Goal: Task Accomplishment & Management: Complete application form

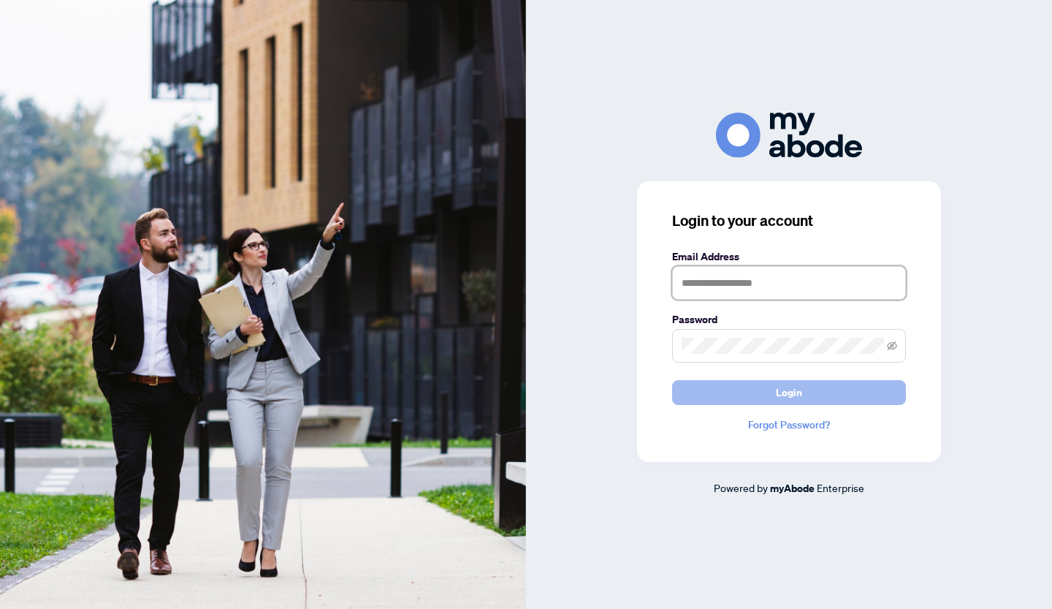
type input "**********"
click at [801, 391] on span "Login" at bounding box center [789, 392] width 26 height 23
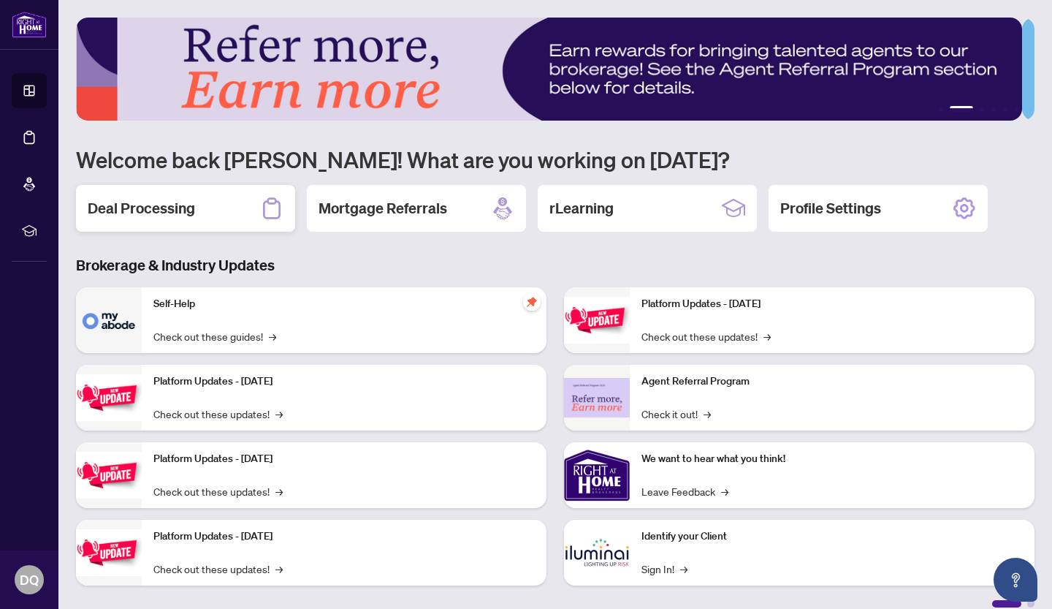
click at [176, 208] on h2 "Deal Processing" at bounding box center [141, 208] width 107 height 20
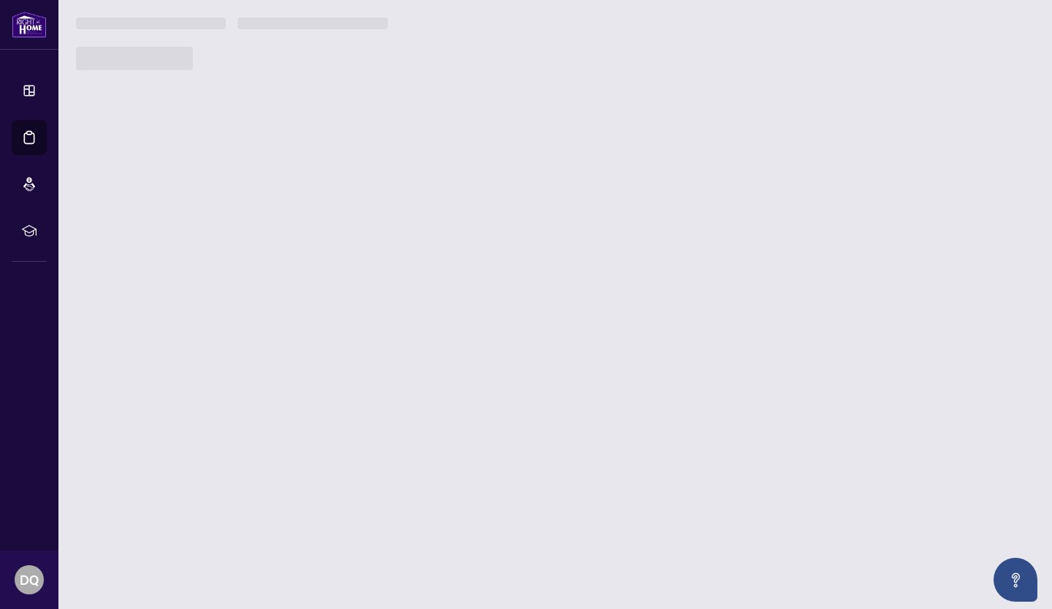
click at [176, 208] on main "1 2 3 4 5 6 Welcome back [PERSON_NAME]! What are you working on [DATE]? Deal Pr…" at bounding box center [555, 304] width 994 height 609
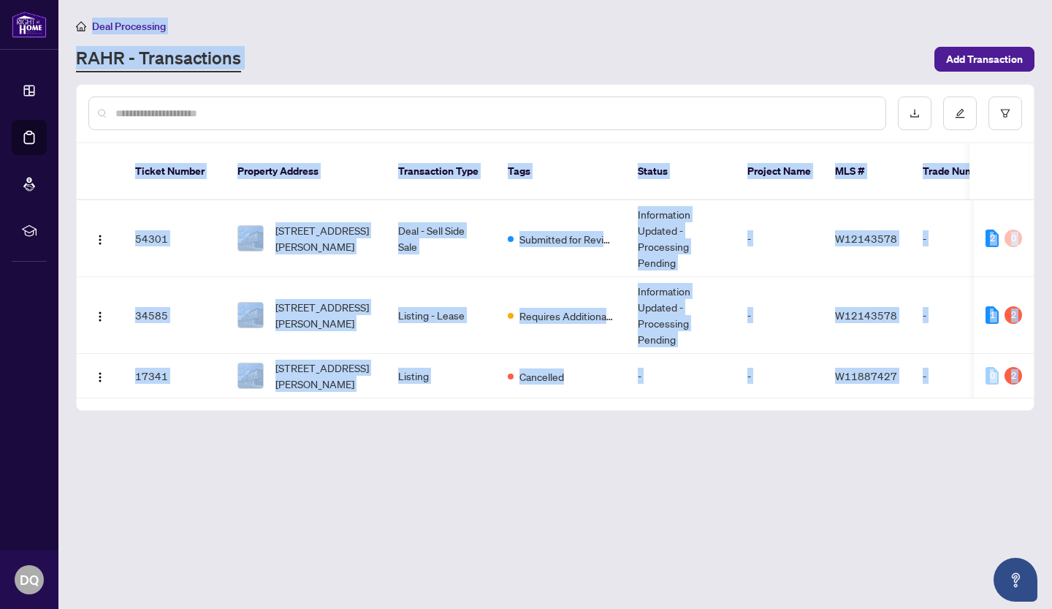
click at [547, 53] on div "RAHR - Transactions" at bounding box center [501, 59] width 850 height 26
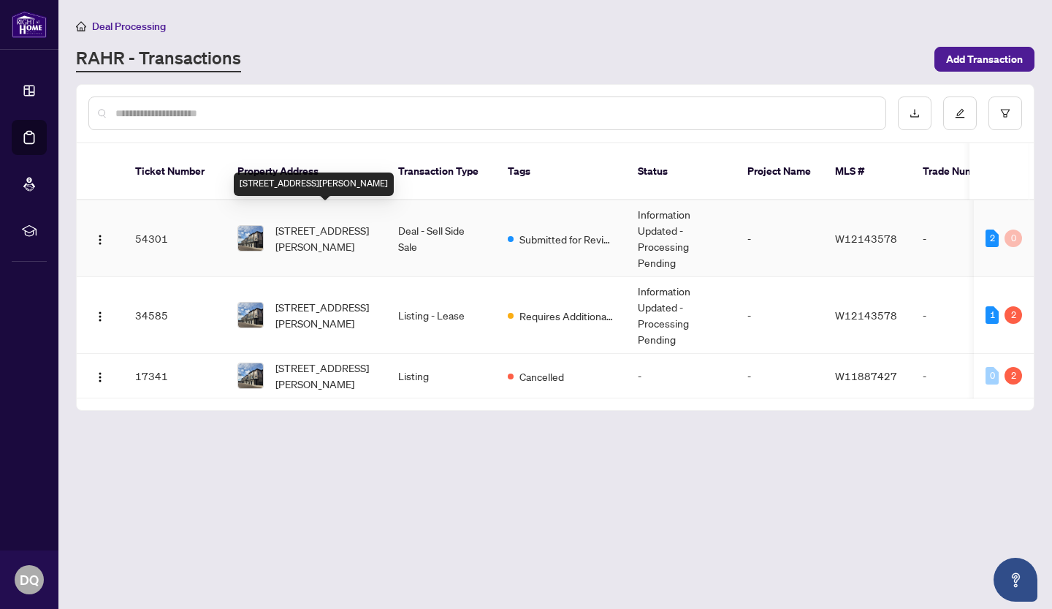
click at [325, 222] on span "[STREET_ADDRESS][PERSON_NAME]" at bounding box center [324, 238] width 99 height 32
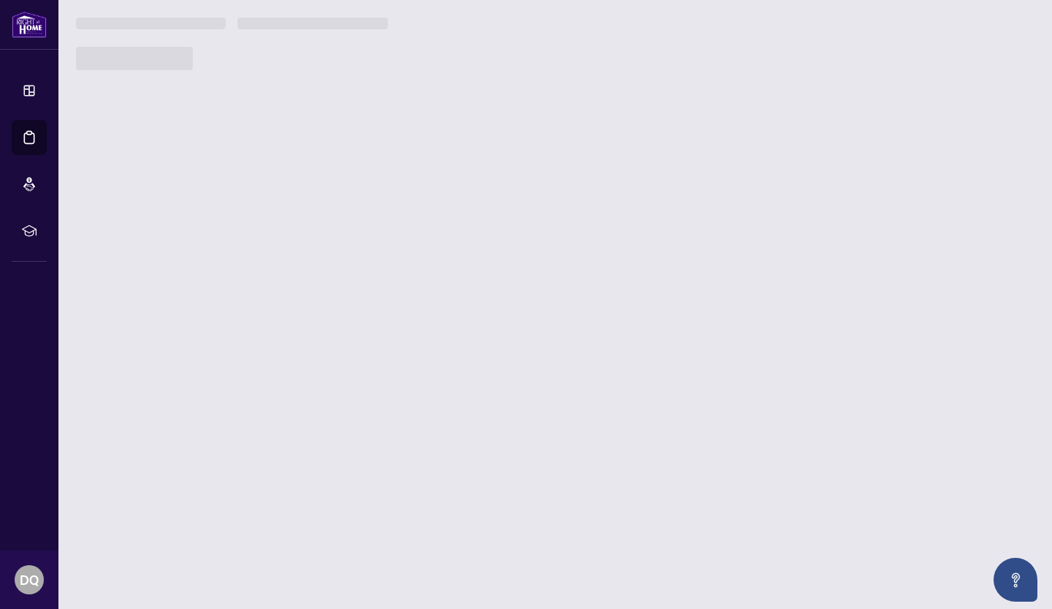
click at [325, 221] on main "Deal Processing [PERSON_NAME] - Transactions Add Transaction Ticket Number Prop…" at bounding box center [555, 304] width 994 height 609
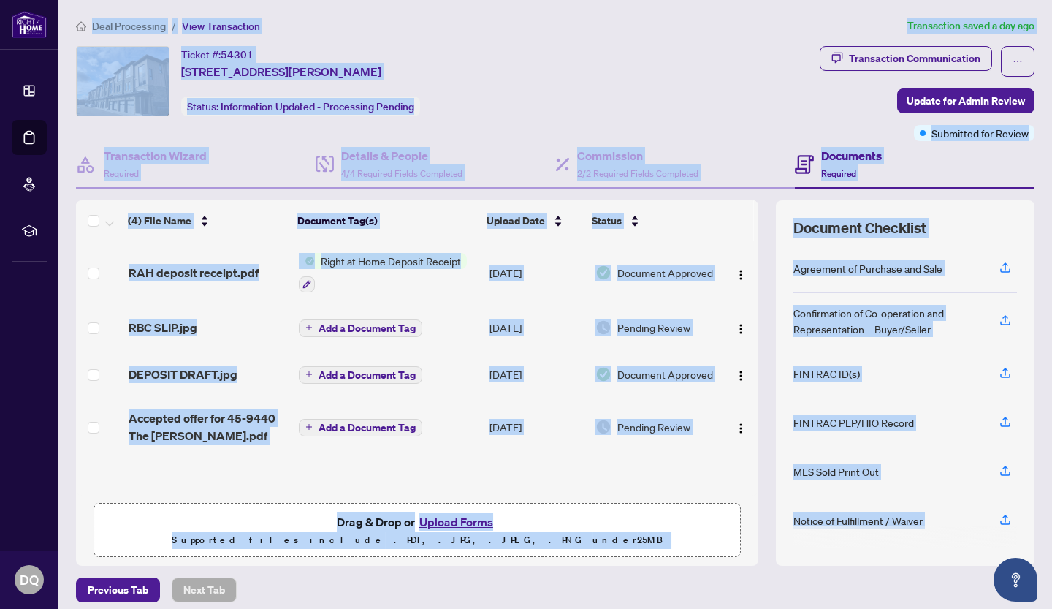
click at [590, 115] on div "Ticket #: 54301 [STREET_ADDRESS][PERSON_NAME] Status: Information Updated - Pro…" at bounding box center [445, 81] width 738 height 70
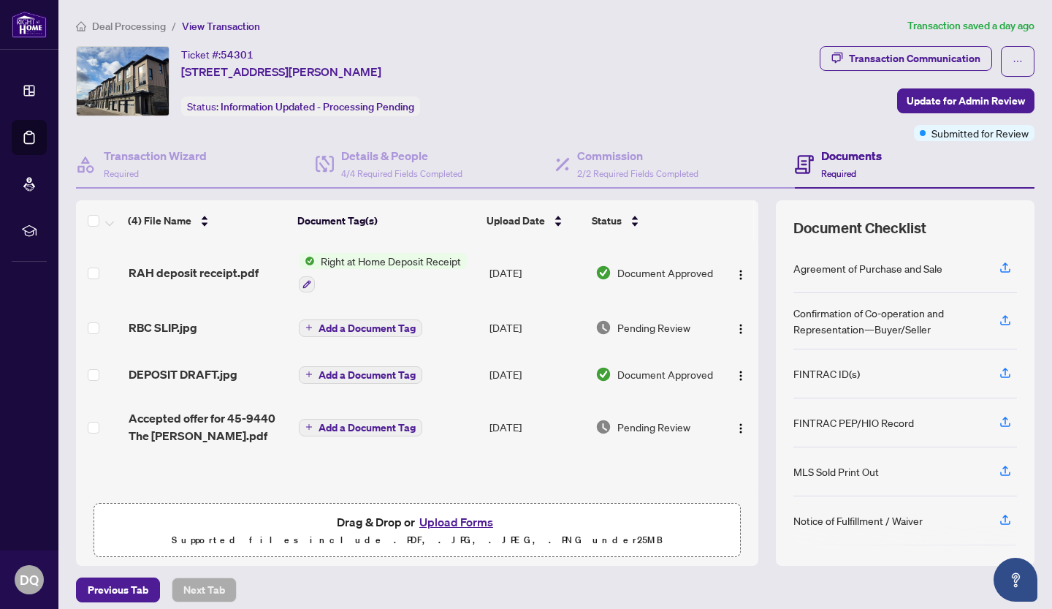
click at [434, 523] on button "Upload Forms" at bounding box center [456, 521] width 83 height 19
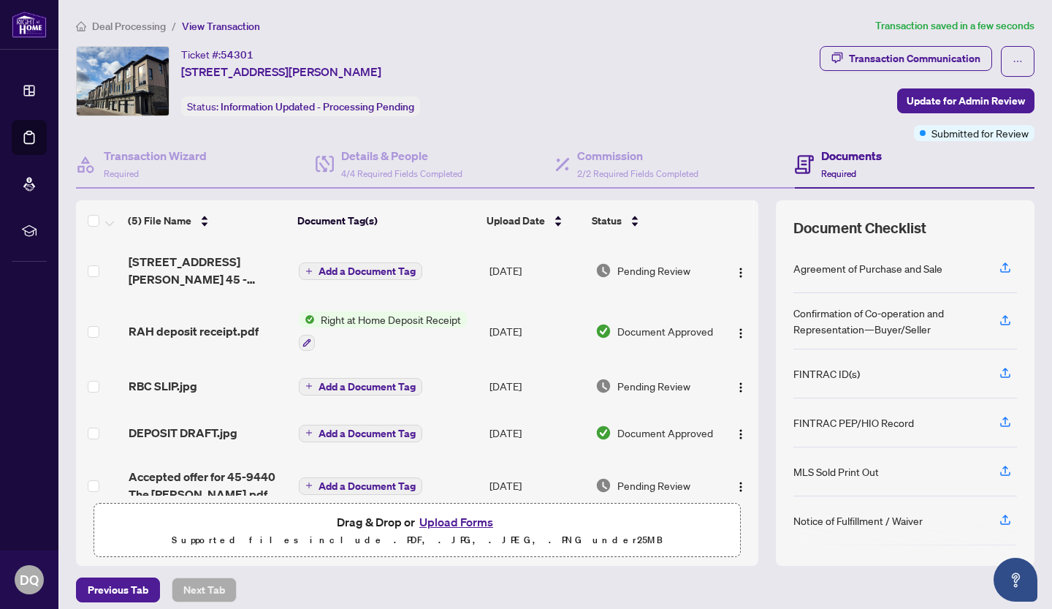
click at [430, 520] on button "Upload Forms" at bounding box center [456, 521] width 83 height 19
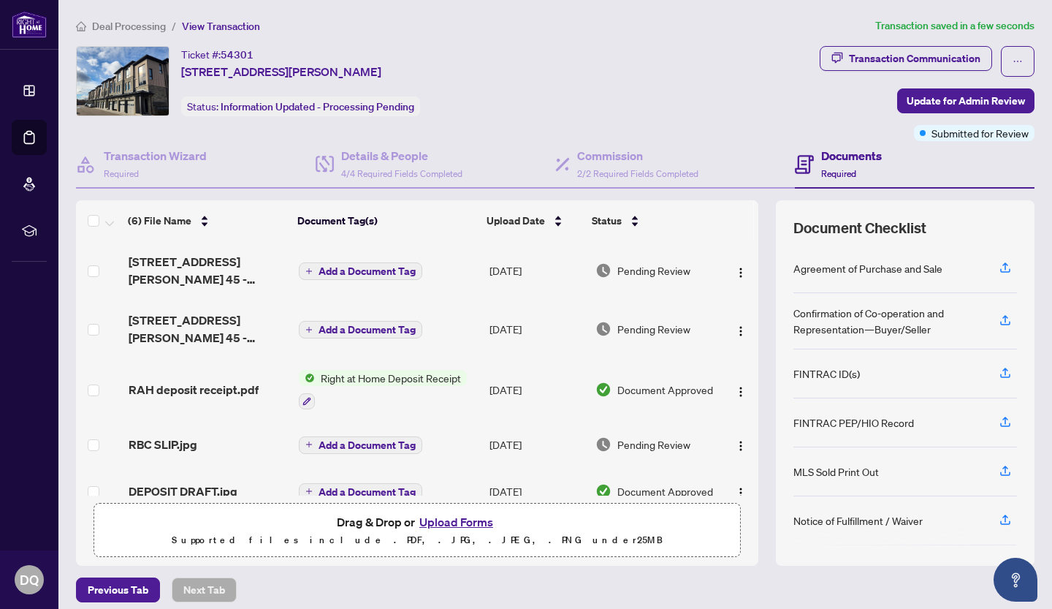
click at [392, 269] on span "Add a Document Tag" at bounding box center [367, 271] width 97 height 10
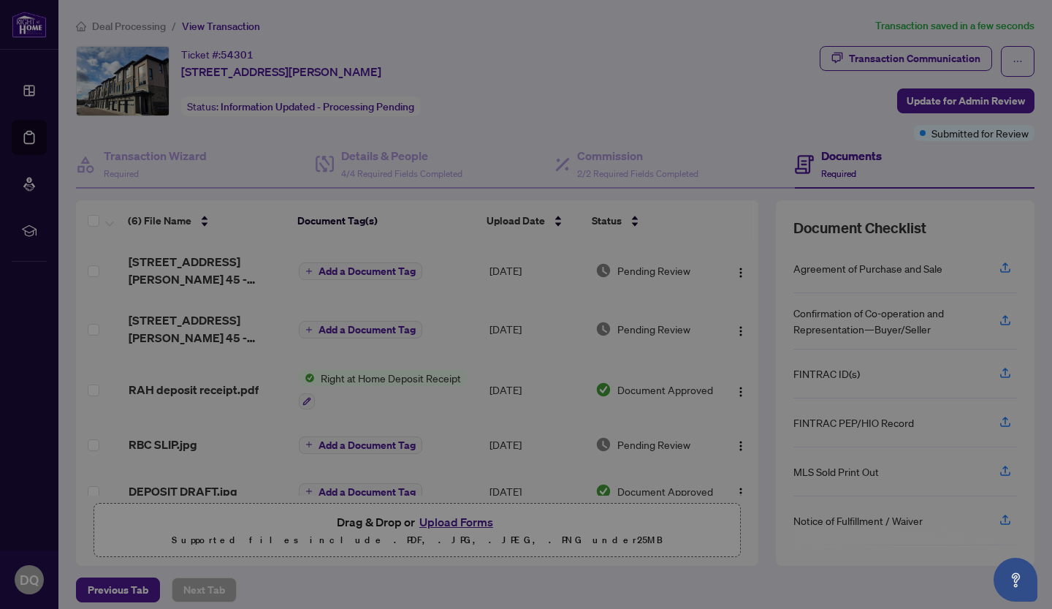
click at [392, 269] on div at bounding box center [526, 258] width 333 height 34
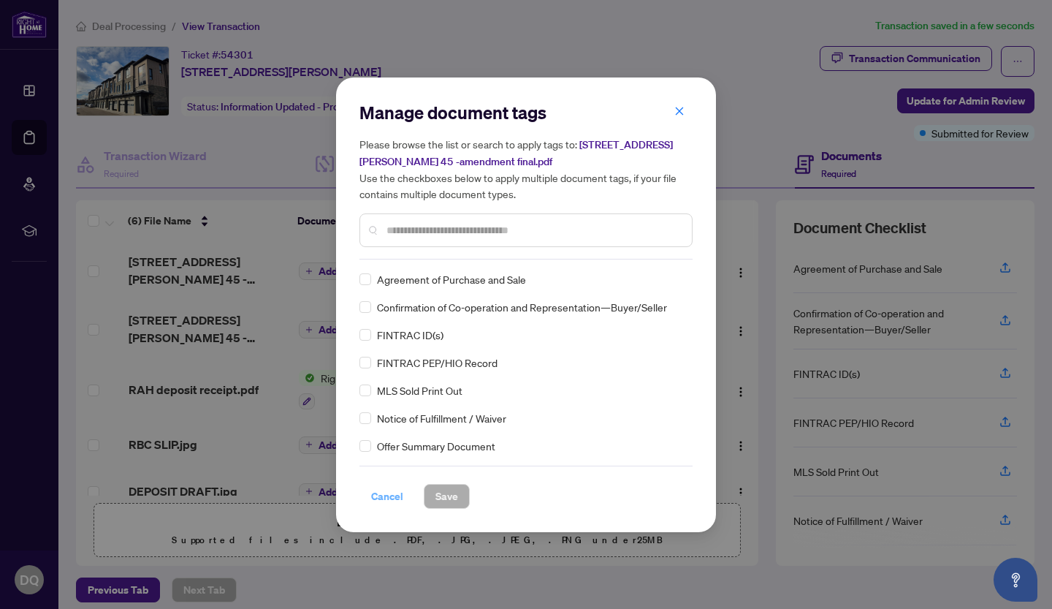
click at [395, 491] on span "Cancel" at bounding box center [387, 495] width 32 height 23
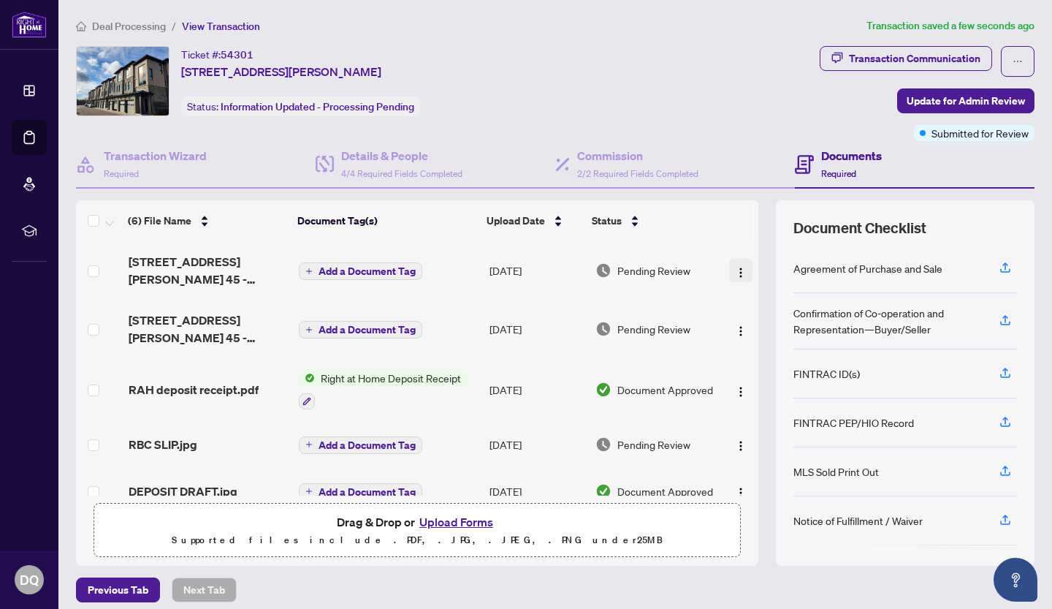
click at [735, 267] on img "button" at bounding box center [741, 273] width 12 height 12
click at [702, 213] on div "Status" at bounding box center [652, 221] width 120 height 16
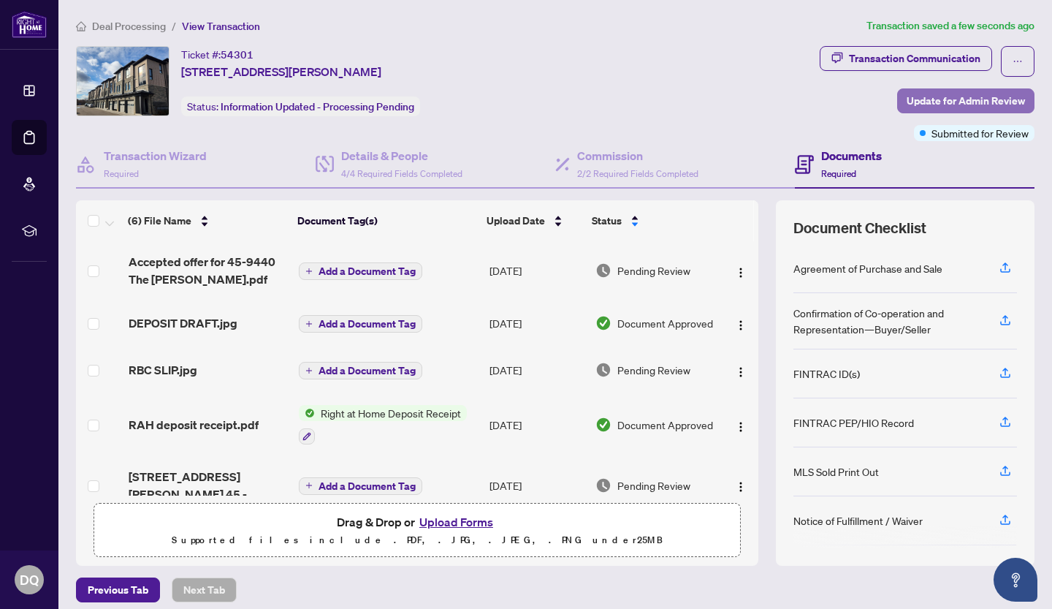
click at [909, 99] on span "Update for Admin Review" at bounding box center [966, 100] width 118 height 23
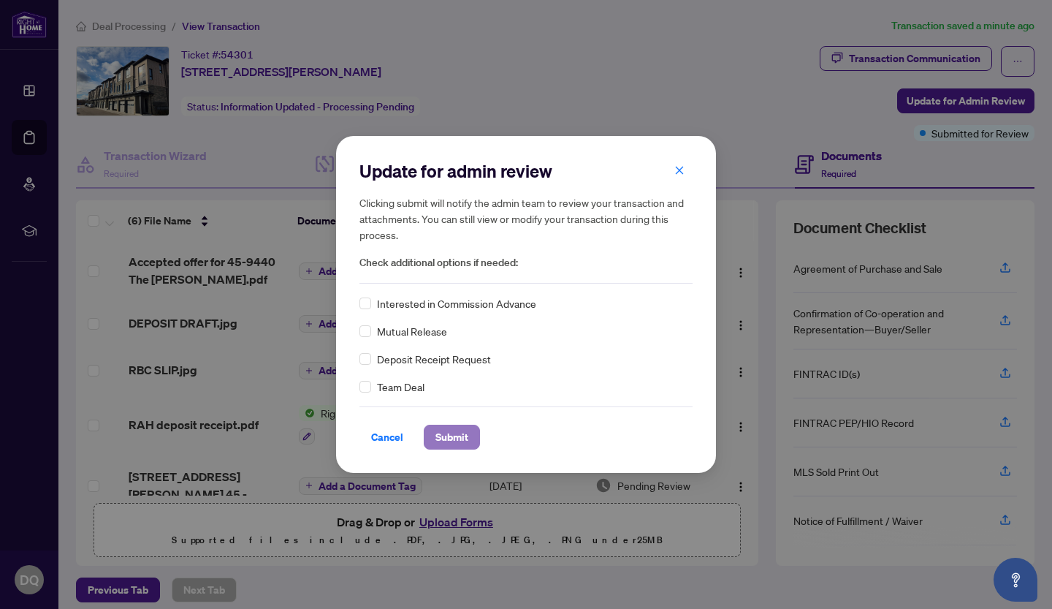
click at [461, 436] on span "Submit" at bounding box center [452, 436] width 33 height 23
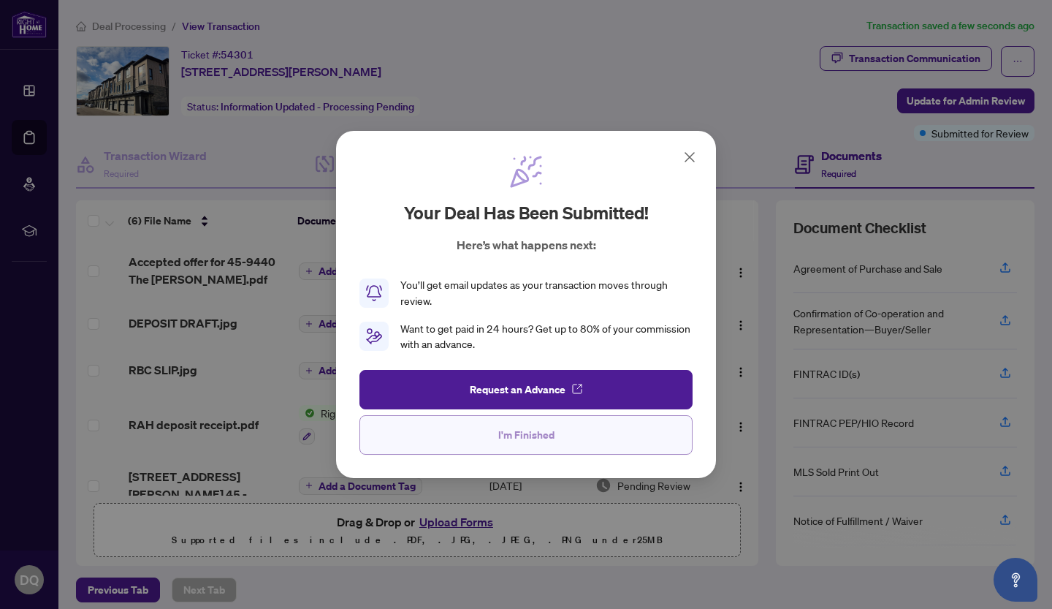
click at [538, 430] on span "I'm Finished" at bounding box center [526, 434] width 56 height 23
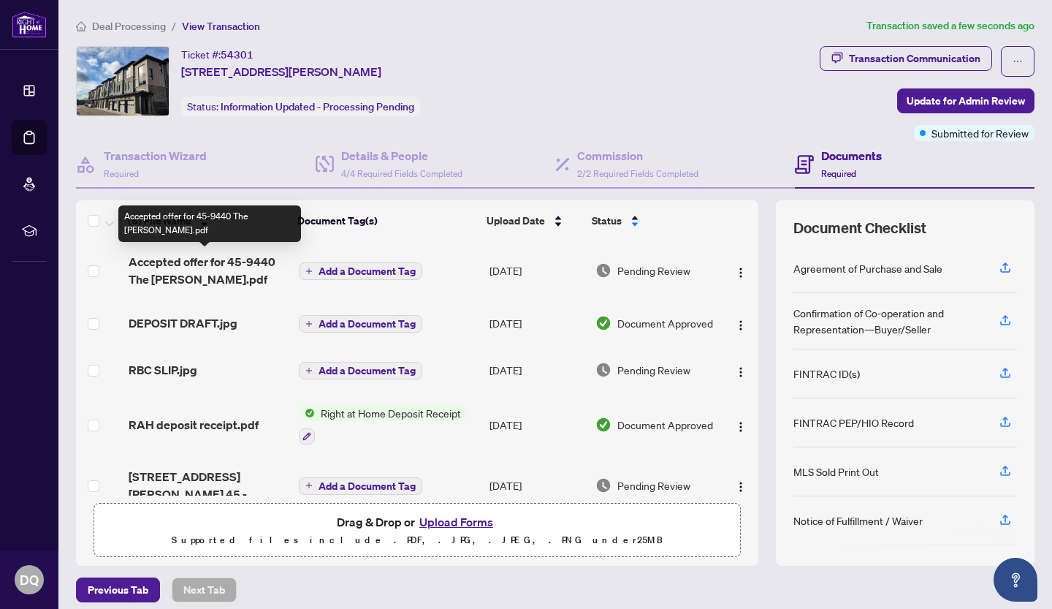
click at [172, 265] on span "Accepted offer for 45-9440 The [PERSON_NAME].pdf" at bounding box center [208, 270] width 159 height 35
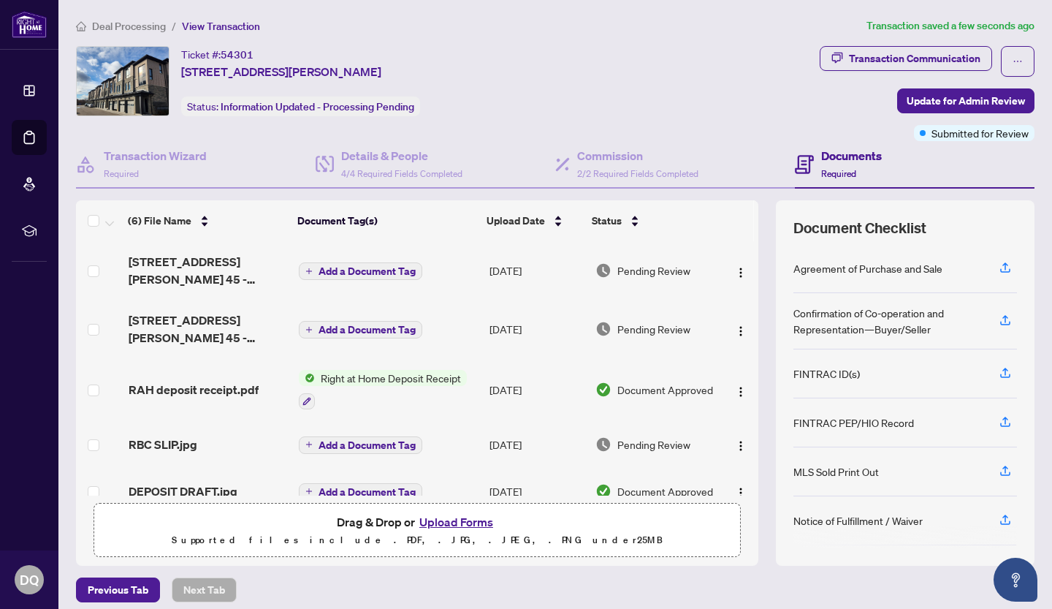
click at [527, 324] on td "[DATE]" at bounding box center [536, 329] width 105 height 58
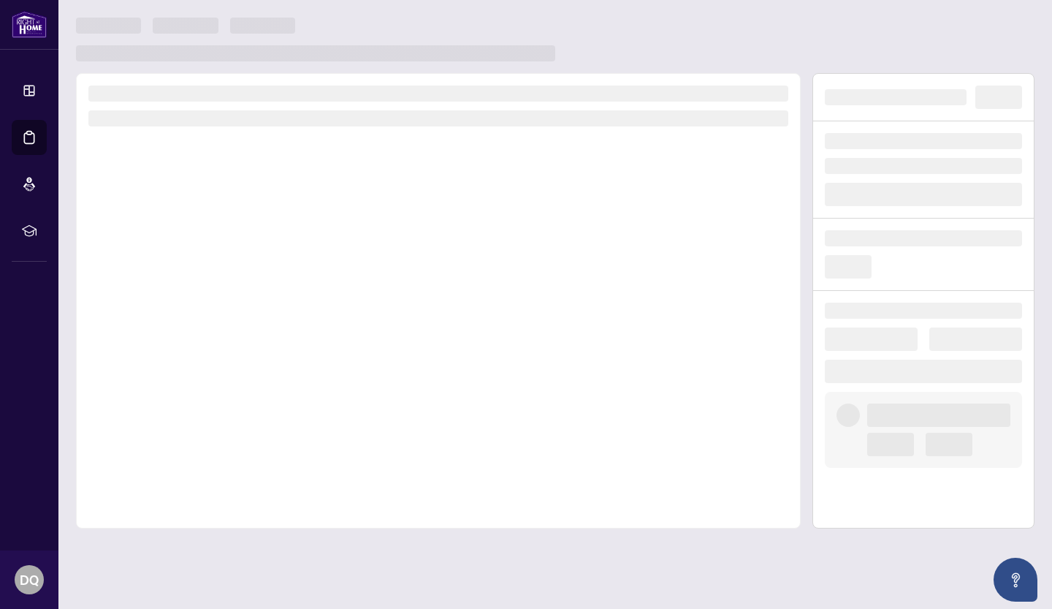
click at [527, 324] on div at bounding box center [438, 300] width 725 height 455
